Goal: Transaction & Acquisition: Purchase product/service

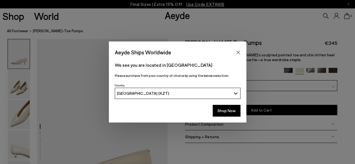
click at [225, 112] on button "Shop Now" at bounding box center [227, 111] width 28 height 12
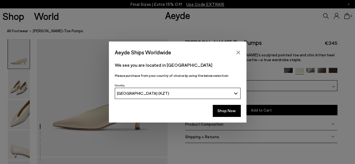
scroll to position [56, 0]
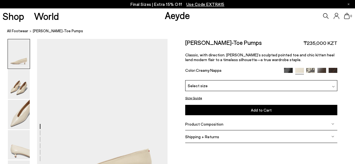
scroll to position [56, 0]
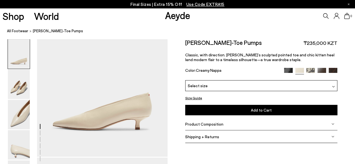
click at [309, 73] on div at bounding box center [310, 71] width 53 height 6
click at [308, 71] on img at bounding box center [310, 72] width 9 height 9
